Goal: Transaction & Acquisition: Download file/media

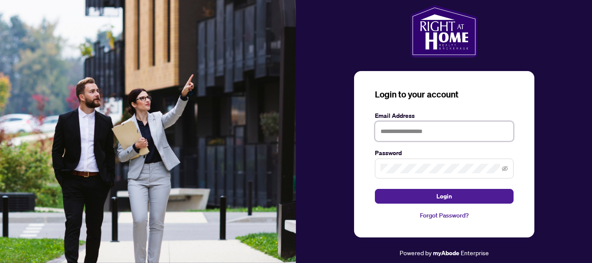
click at [457, 130] on input "text" at bounding box center [444, 131] width 139 height 20
type input "**********"
click at [375, 189] on button "Login" at bounding box center [444, 196] width 139 height 15
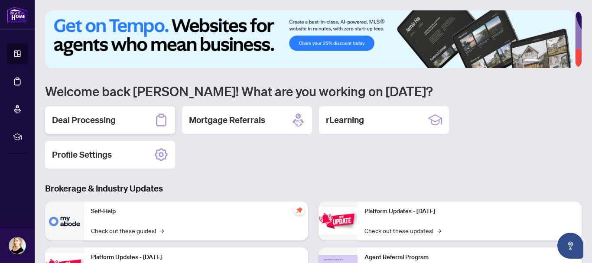
click at [101, 129] on div "Deal Processing" at bounding box center [110, 120] width 130 height 28
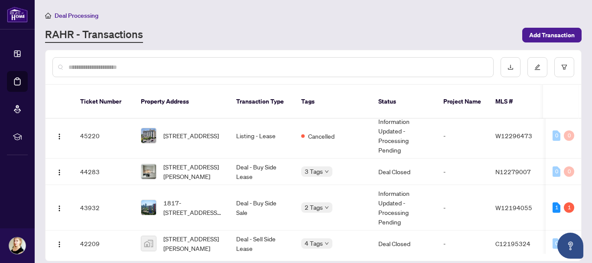
scroll to position [241, 0]
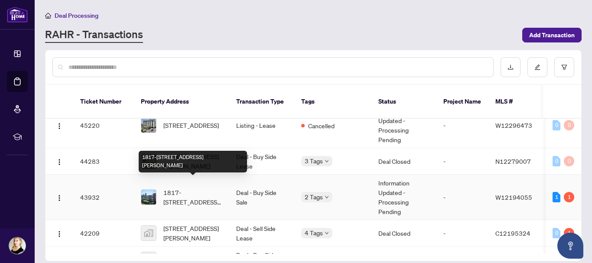
click at [188, 188] on span "1817-[STREET_ADDRESS][PERSON_NAME]" at bounding box center [192, 197] width 59 height 19
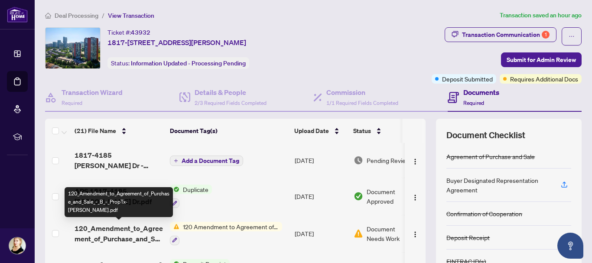
click at [114, 227] on span "120_Amendment_to_Agreement_of_Purchase_and_Sale_-_B_-_PropTx-[PERSON_NAME].pdf" at bounding box center [119, 233] width 88 height 21
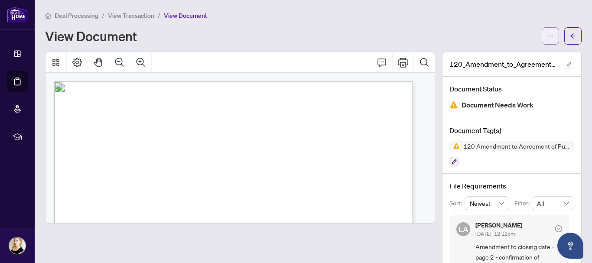
click at [542, 36] on button "button" at bounding box center [550, 35] width 17 height 17
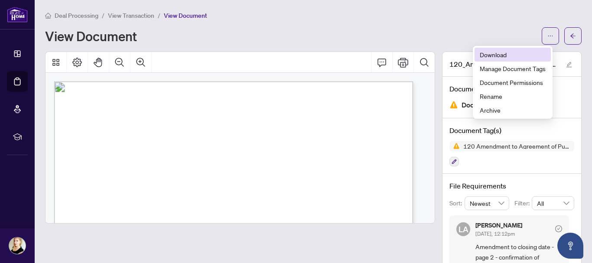
click at [508, 61] on li "Download" at bounding box center [512, 55] width 76 height 14
